Goal: Task Accomplishment & Management: Manage account settings

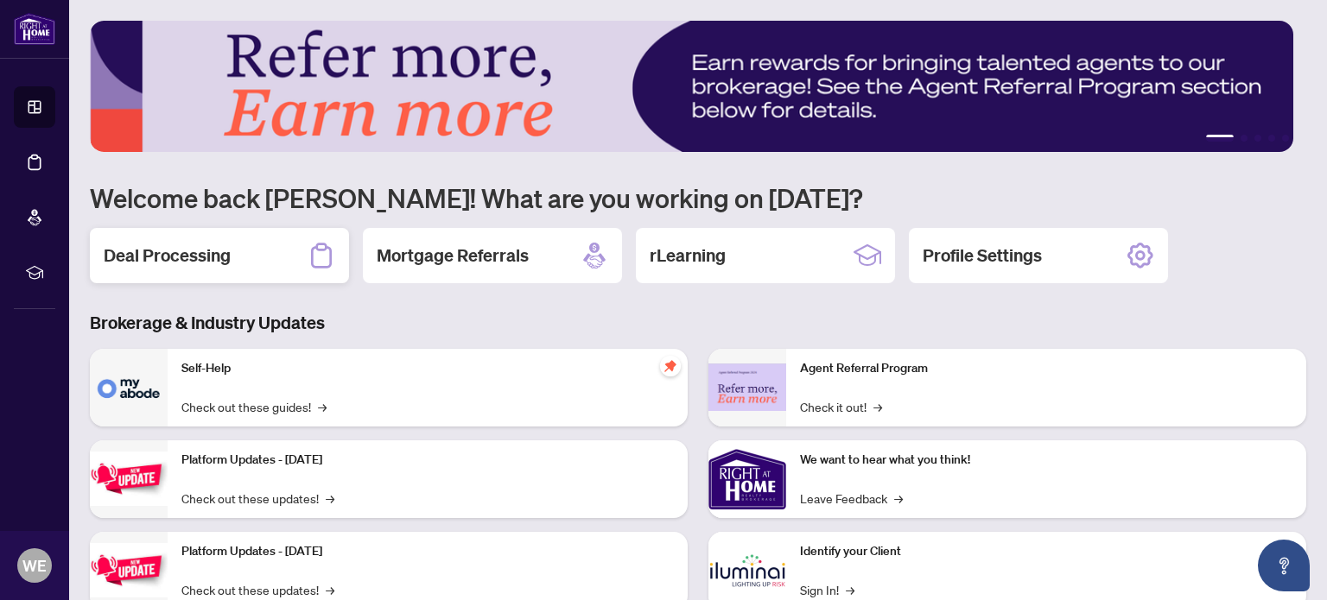
click at [221, 233] on div "Deal Processing" at bounding box center [219, 255] width 259 height 55
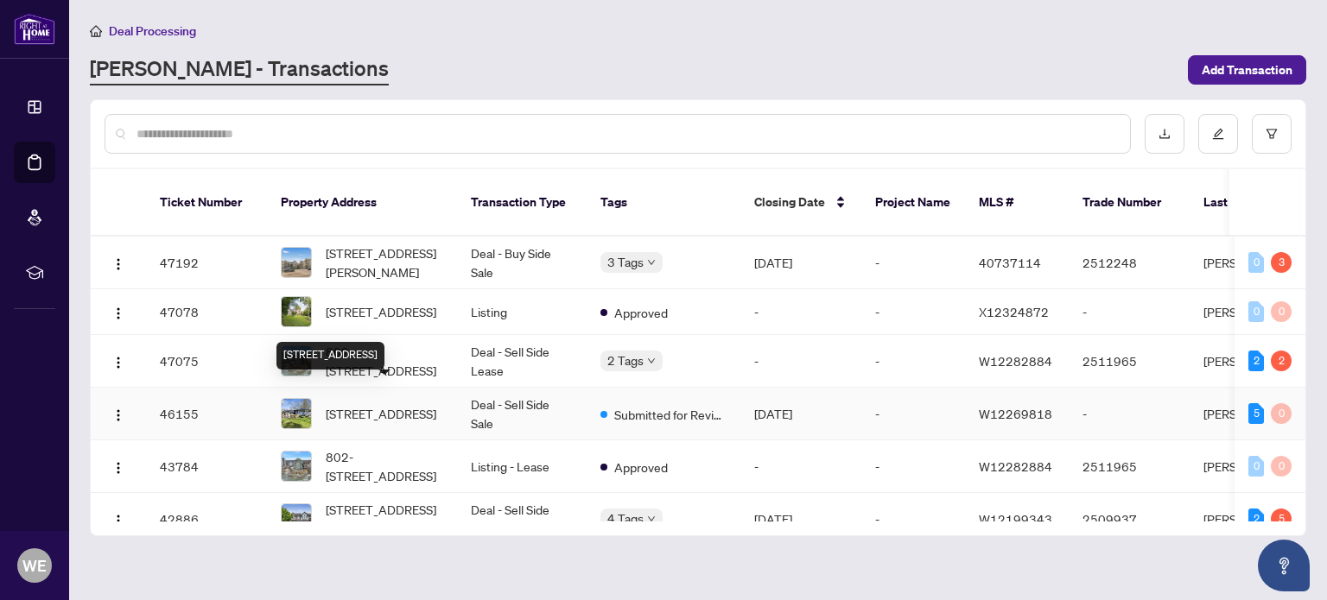
click at [364, 404] on span "[STREET_ADDRESS]" at bounding box center [381, 413] width 111 height 19
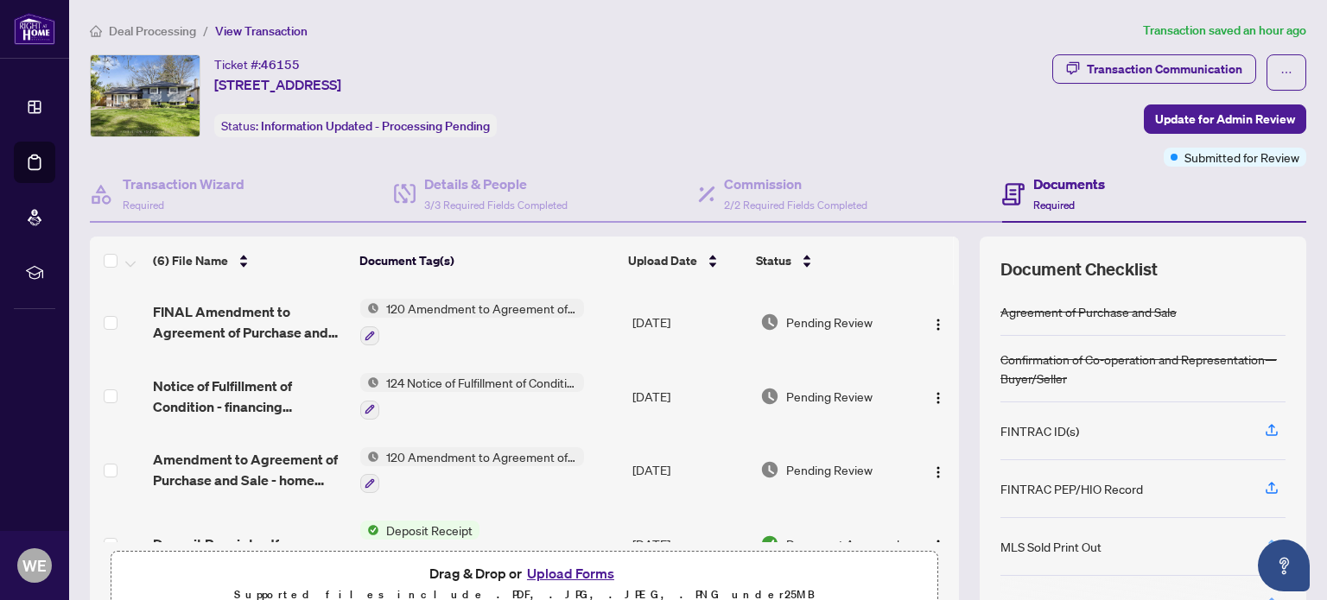
click at [1263, 541] on icon "button" at bounding box center [1271, 546] width 16 height 16
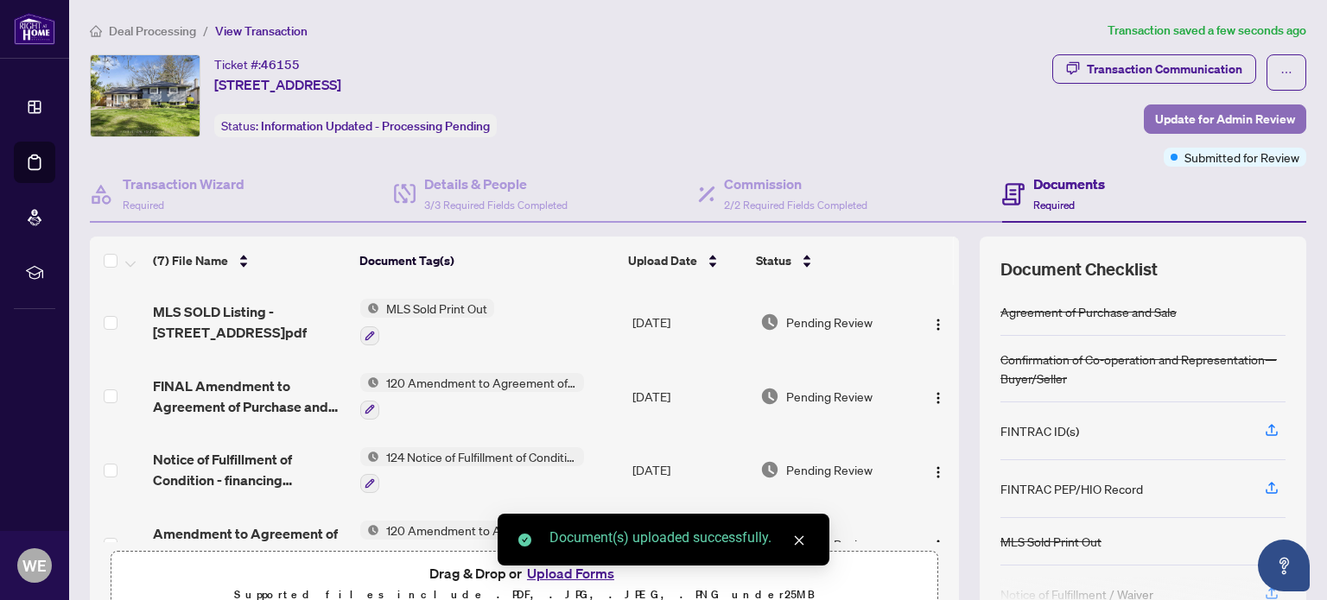
click at [1209, 115] on span "Update for Admin Review" at bounding box center [1225, 119] width 140 height 28
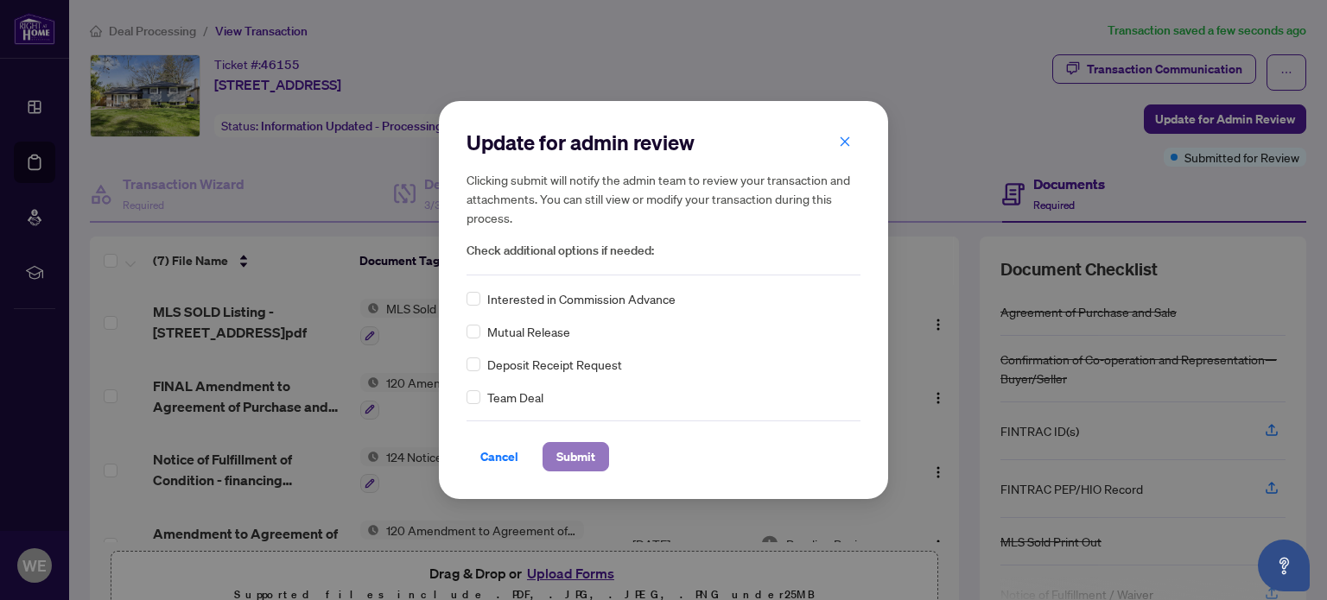
click at [597, 448] on button "Submit" at bounding box center [575, 456] width 66 height 29
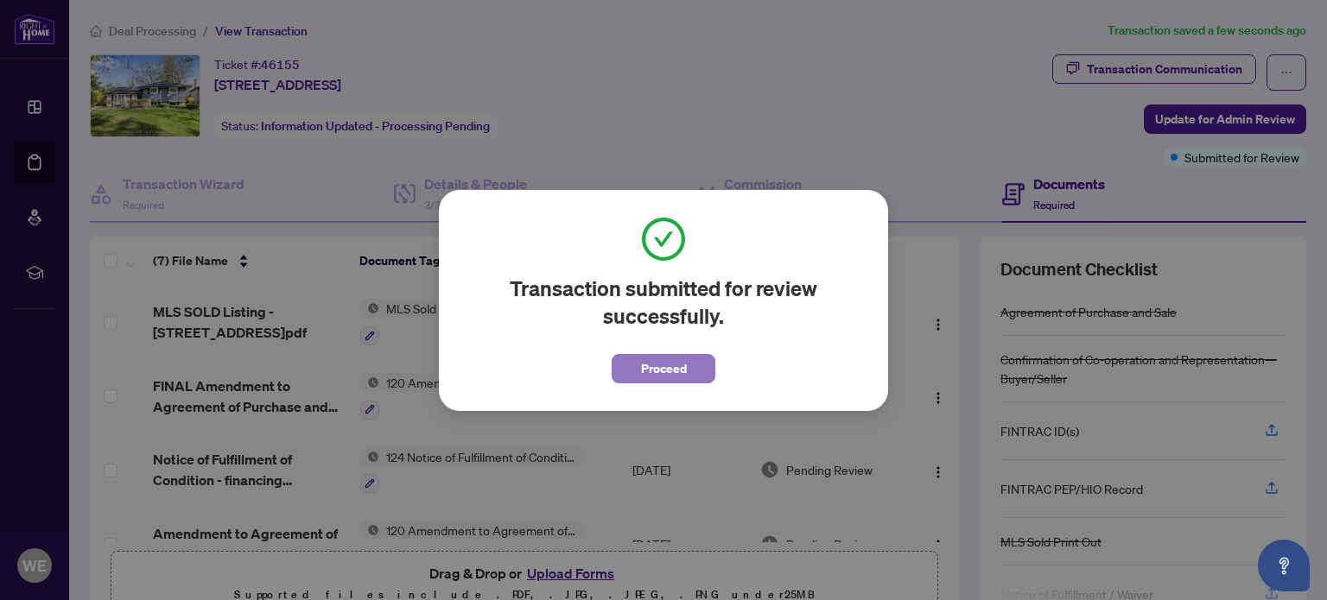
click at [680, 372] on span "Proceed" at bounding box center [664, 369] width 46 height 28
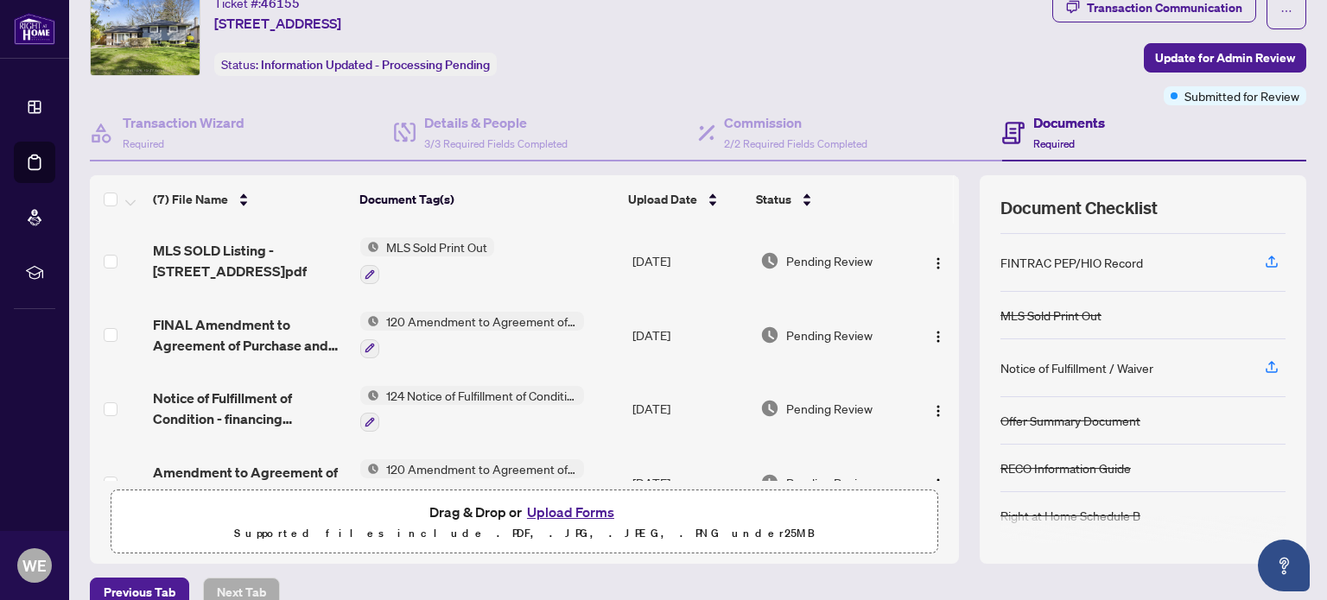
scroll to position [86, 0]
